Goal: Information Seeking & Learning: Learn about a topic

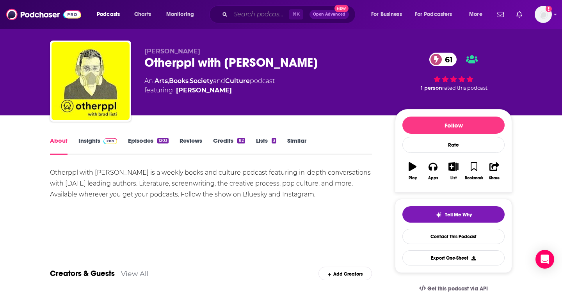
click at [242, 16] on input "Search podcasts, credits, & more..." at bounding box center [260, 14] width 58 height 12
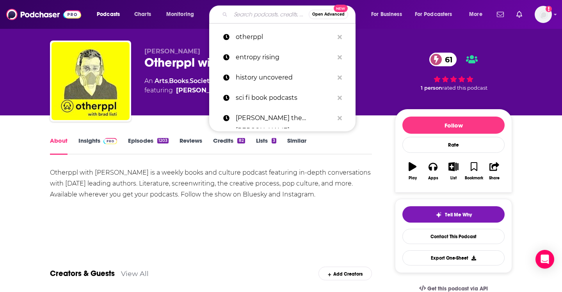
paste input "Thriller 101"
type input "Thriller 101"
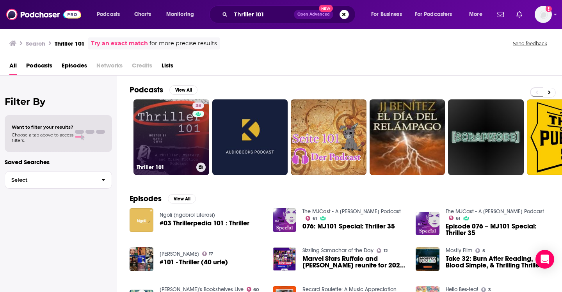
click at [173, 130] on link "38 Thriller 101" at bounding box center [171, 137] width 76 height 76
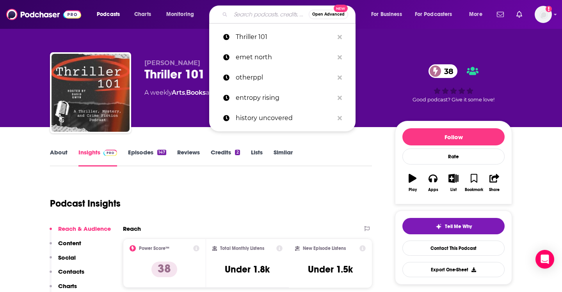
click at [244, 13] on input "Search podcasts, credits, & more..." at bounding box center [270, 14] width 78 height 12
paste input "Twisted Passages"
type input "Twisted Passages"
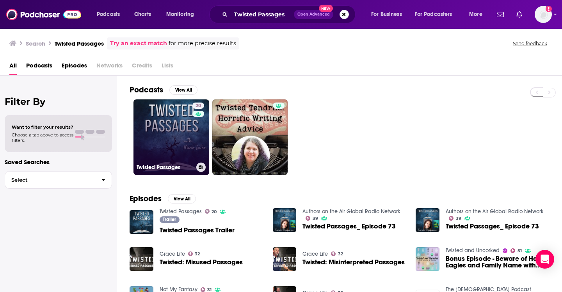
click at [170, 124] on link "20 Twisted Passages" at bounding box center [171, 137] width 76 height 76
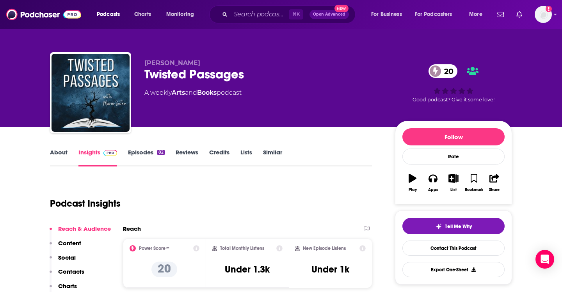
click at [65, 153] on link "About" at bounding box center [59, 158] width 18 height 18
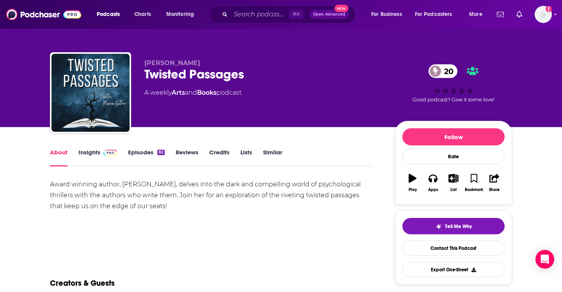
click at [152, 152] on link "Episodes 82" at bounding box center [146, 158] width 37 height 18
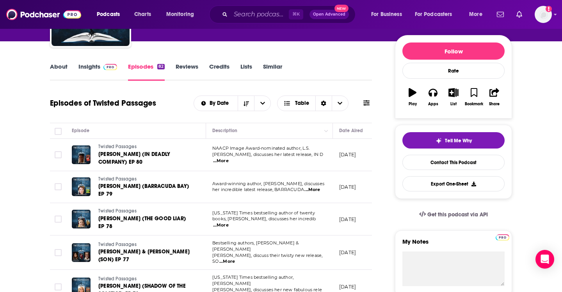
scroll to position [90, 0]
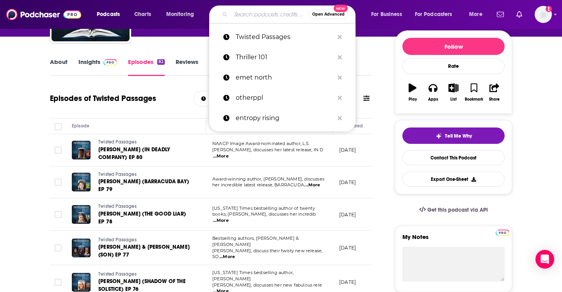
click at [258, 16] on input "Search podcasts, credits, & more..." at bounding box center [270, 14] width 78 height 12
paste input "The Writer’s Routine"
type input "The Writer’s Routine"
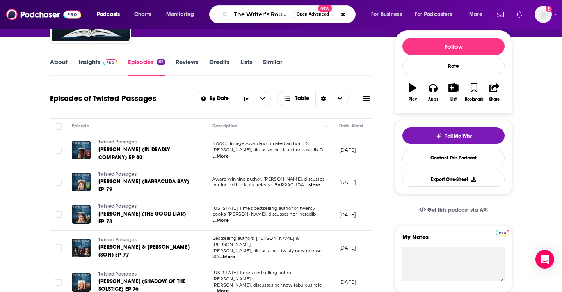
scroll to position [0, 4]
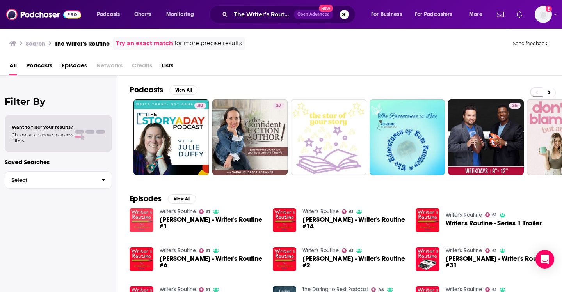
click at [137, 225] on img "Karin Slaughter - Writer's Routine #1" at bounding box center [142, 220] width 24 height 24
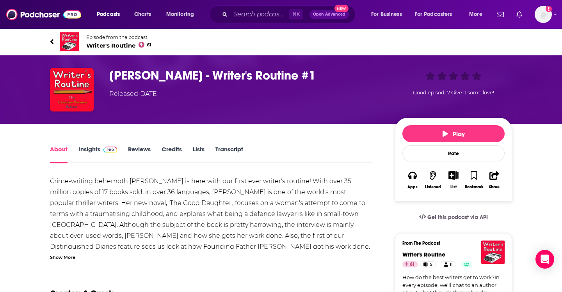
click at [105, 45] on span "Writer's Routine 61" at bounding box center [118, 45] width 65 height 7
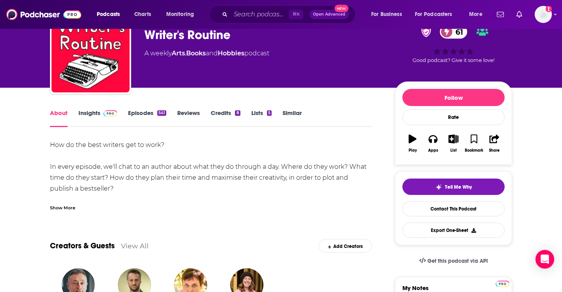
scroll to position [44, 0]
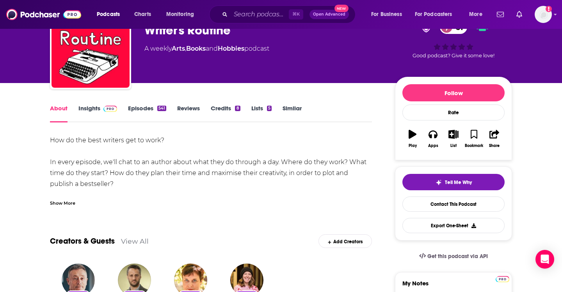
click at [96, 110] on link "Insights" at bounding box center [97, 114] width 39 height 18
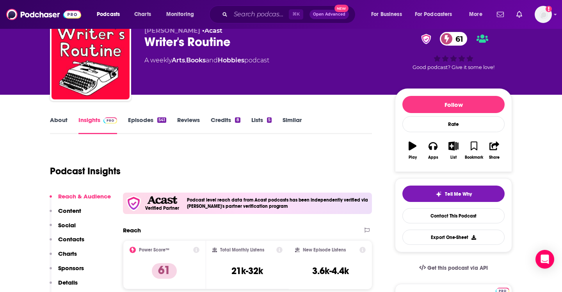
scroll to position [32, 0]
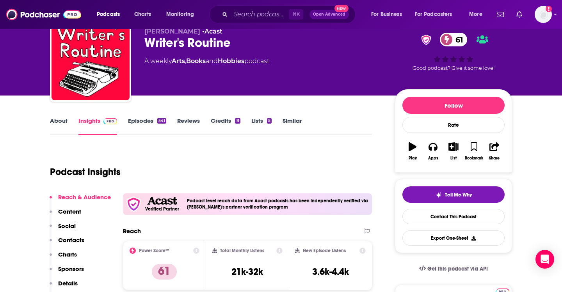
click at [142, 120] on link "Episodes 541" at bounding box center [147, 126] width 38 height 18
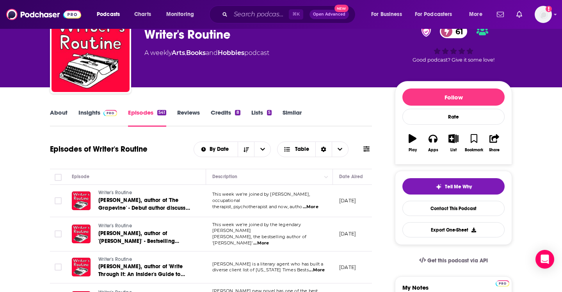
scroll to position [23, 0]
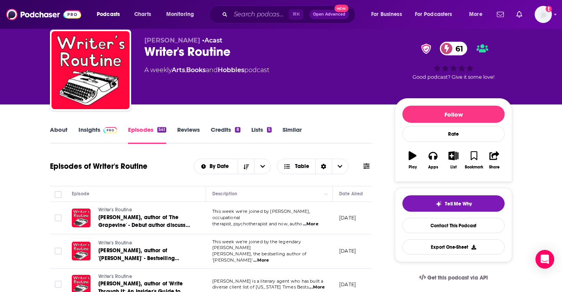
click at [221, 130] on link "Credits 8" at bounding box center [225, 135] width 29 height 18
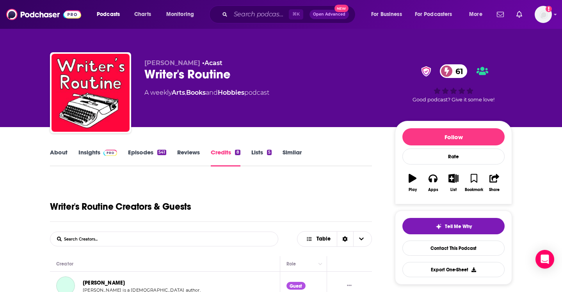
click at [97, 158] on link "Insights" at bounding box center [97, 158] width 39 height 18
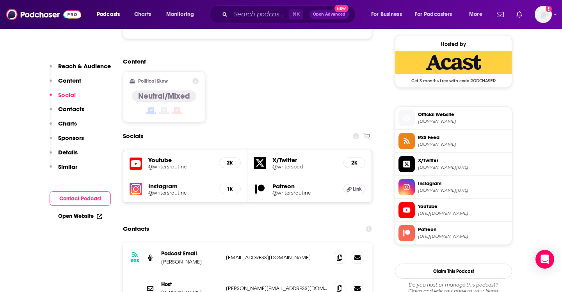
scroll to position [696, 0]
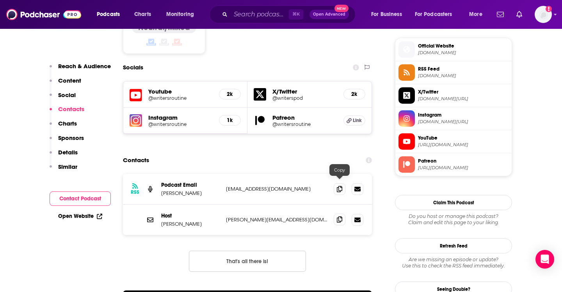
click at [341, 216] on icon at bounding box center [339, 219] width 5 height 6
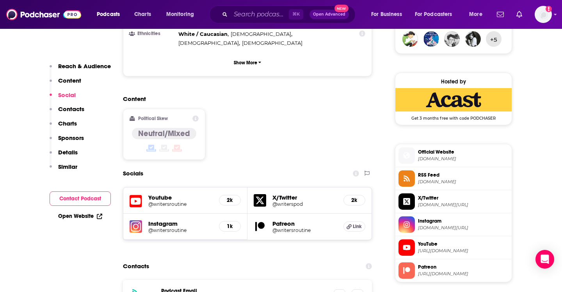
scroll to position [697, 0]
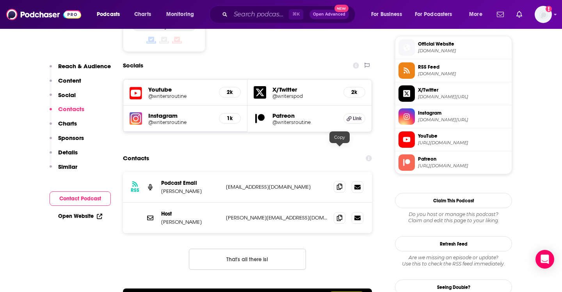
click at [341, 184] on icon at bounding box center [339, 187] width 5 height 6
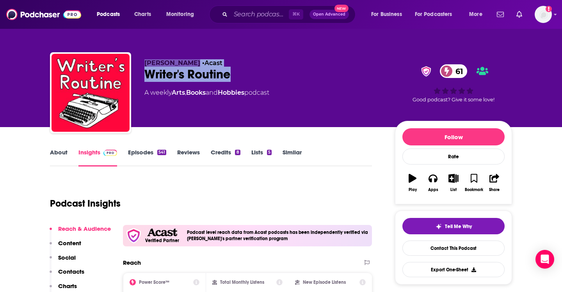
drag, startPoint x: 234, startPoint y: 75, endPoint x: 131, endPoint y: 81, distance: 103.9
click at [131, 81] on div "[PERSON_NAME] • Acast Writer's Routine 61 A weekly Arts , Books and Hobbies pod…" at bounding box center [281, 94] width 462 height 84
click at [153, 80] on div "Writer's Routine 61" at bounding box center [263, 74] width 238 height 15
